Goal: Feedback & Contribution: Contribute content

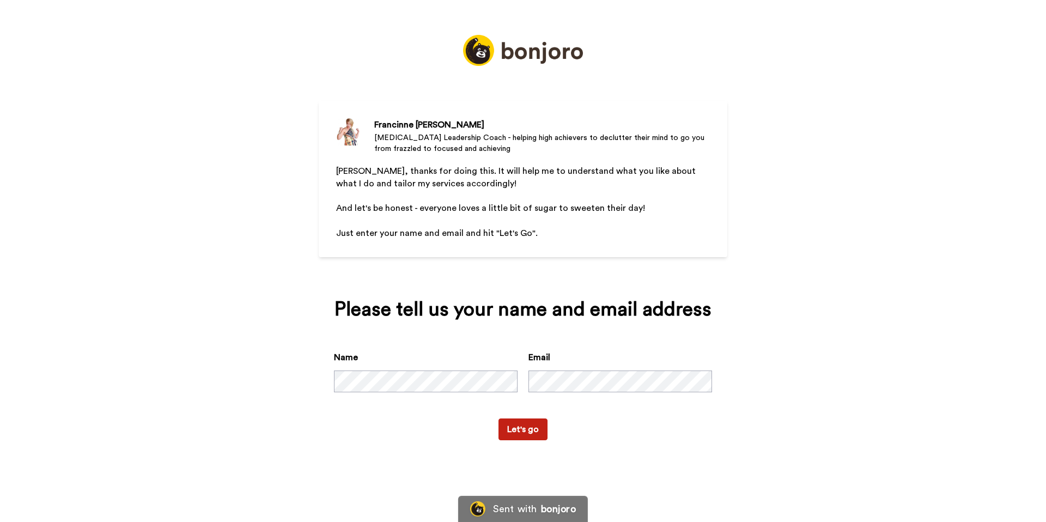
click at [523, 426] on button "Let's go" at bounding box center [523, 430] width 49 height 22
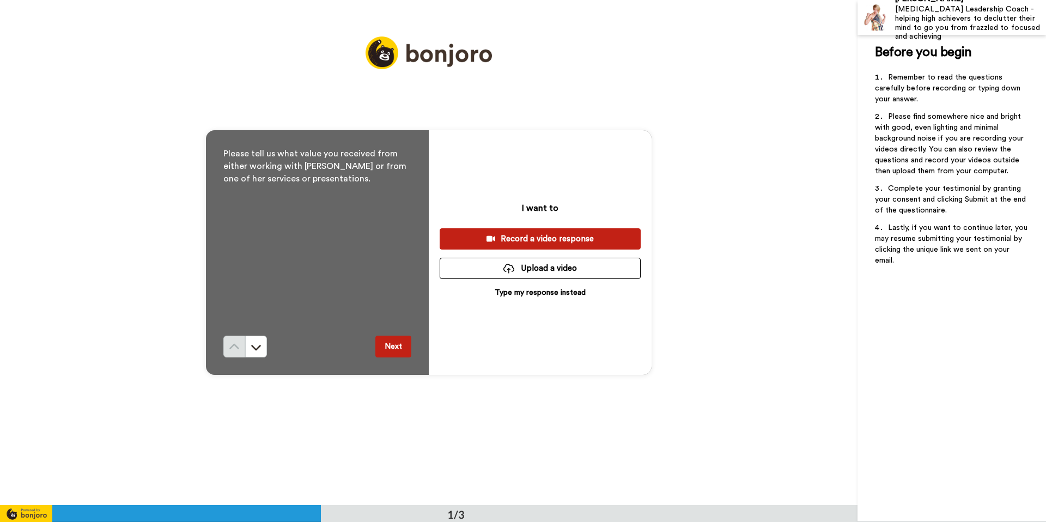
click at [393, 349] on button "Next" at bounding box center [394, 347] width 36 height 22
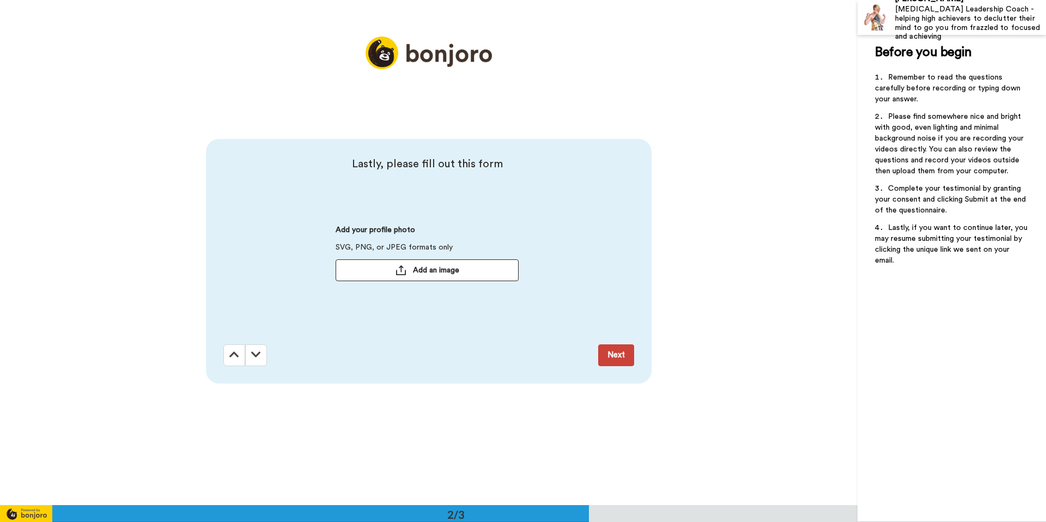
scroll to position [506, 0]
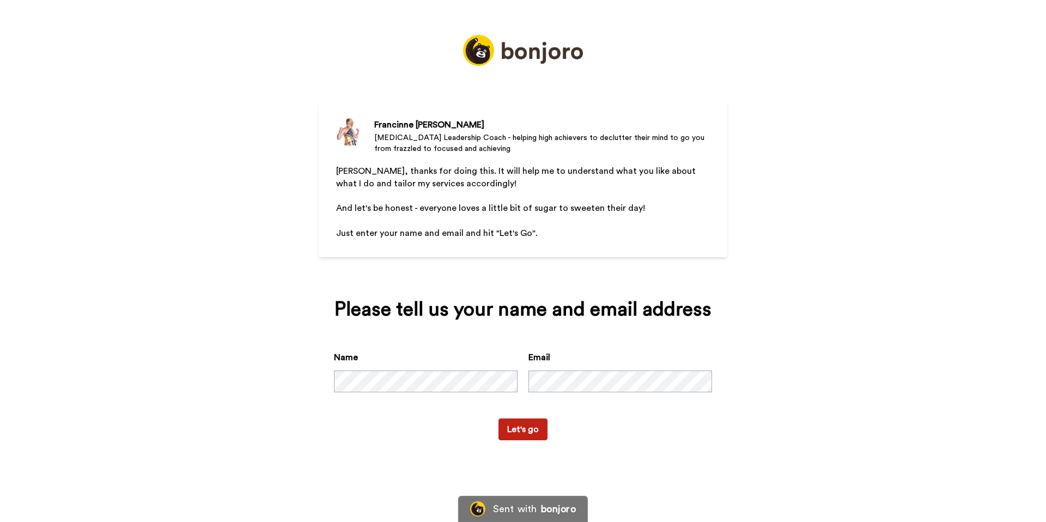
click at [523, 434] on button "Let's go" at bounding box center [523, 430] width 49 height 22
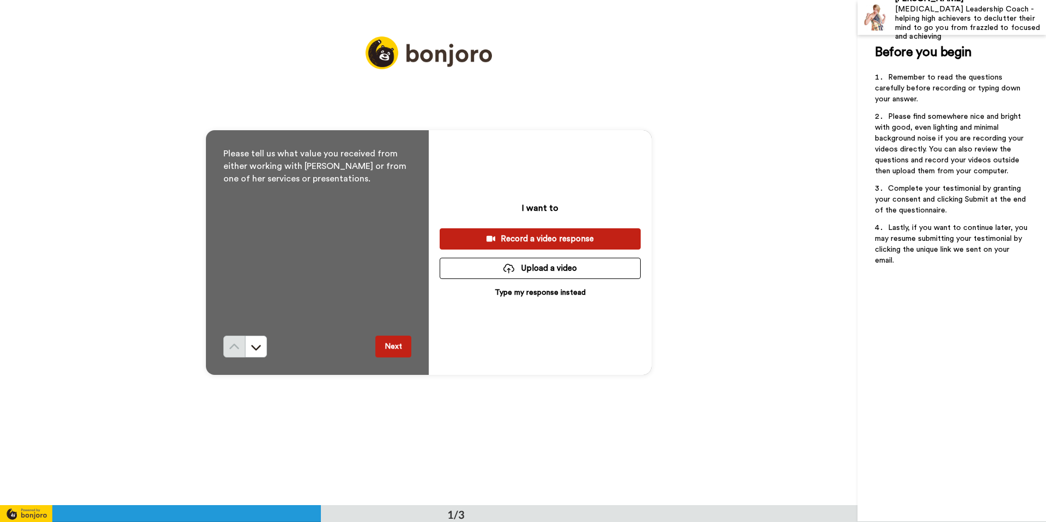
click at [544, 242] on div "Record a video response" at bounding box center [541, 238] width 184 height 11
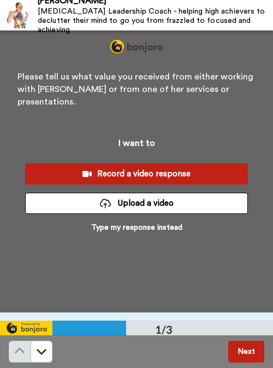
scroll to position [8, 0]
click at [137, 168] on div "Record a video response" at bounding box center [136, 173] width 205 height 11
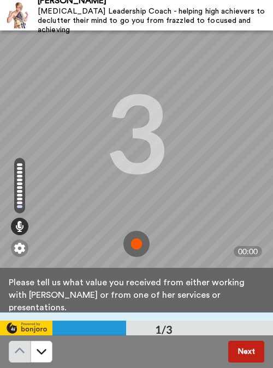
scroll to position [32, 0]
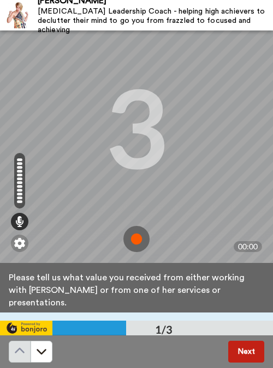
click at [139, 240] on img at bounding box center [136, 239] width 26 height 26
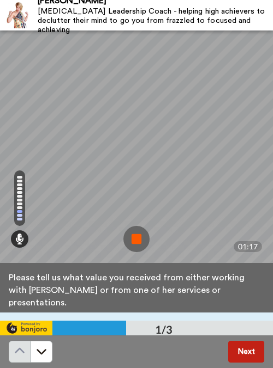
click at [136, 239] on img at bounding box center [136, 239] width 26 height 26
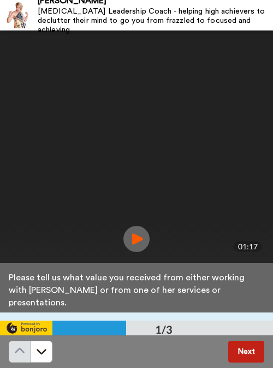
scroll to position [43, 0]
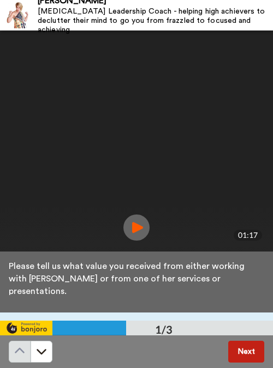
click at [240, 351] on button "Next" at bounding box center [246, 352] width 36 height 22
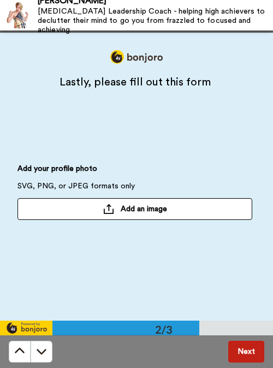
scroll to position [290, 0]
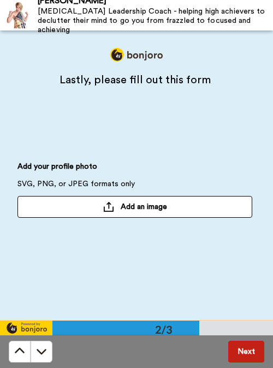
click at [113, 207] on button "Add an image" at bounding box center [134, 207] width 234 height 22
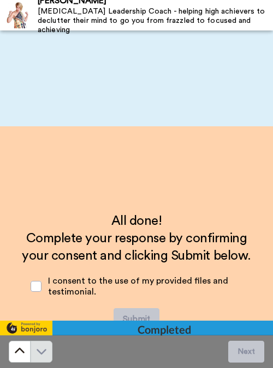
scroll to position [580, 0]
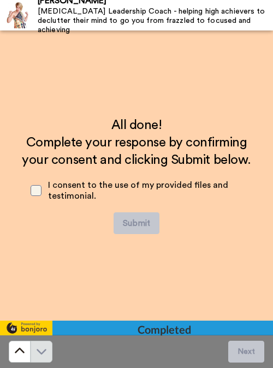
click at [37, 191] on span at bounding box center [36, 190] width 11 height 11
click at [144, 225] on button "Submit" at bounding box center [136, 224] width 46 height 22
